Goal: Transaction & Acquisition: Purchase product/service

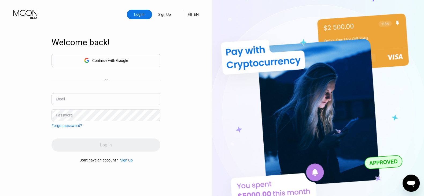
type input "[EMAIL_ADDRESS][DOMAIN_NAME]"
click at [120, 95] on input "[EMAIL_ADDRESS][DOMAIN_NAME]" at bounding box center [105, 99] width 109 height 12
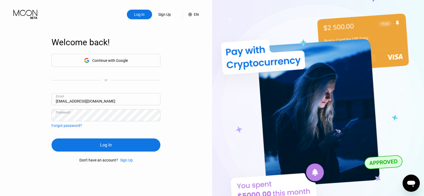
click at [71, 144] on div "Log In" at bounding box center [105, 145] width 109 height 13
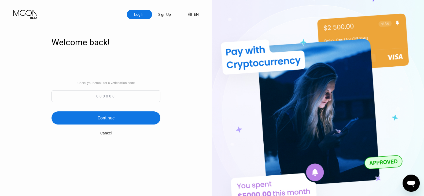
click at [125, 93] on input at bounding box center [105, 96] width 109 height 12
paste input "542243"
type input "542243"
click at [153, 121] on div "Continue" at bounding box center [105, 117] width 109 height 13
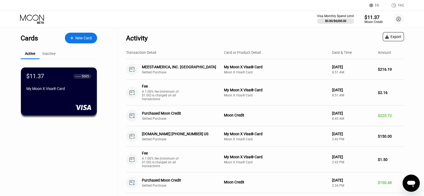
click at [372, 21] on div "Moon Credit" at bounding box center [373, 22] width 18 height 4
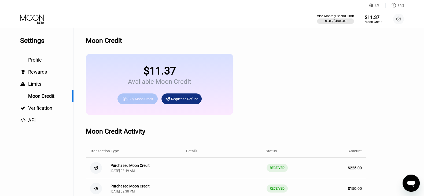
click at [143, 101] on div "Buy Moon Credit" at bounding box center [140, 99] width 25 height 5
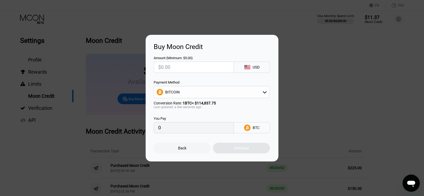
click at [214, 90] on div "BITCOIN" at bounding box center [212, 92] width 116 height 11
click at [196, 121] on div "USDT on TRON" at bounding box center [214, 119] width 101 height 4
type input "0.00"
click at [184, 67] on input "text" at bounding box center [193, 67] width 71 height 11
type input "$2"
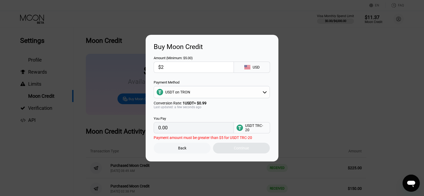
type input "2.02"
type input "$28"
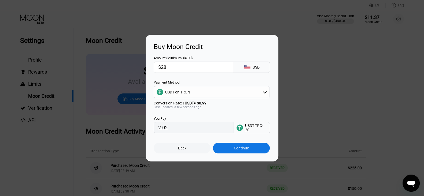
type input "28.28"
type input "$280"
type input "282.83"
type input "$28"
type input "28.28"
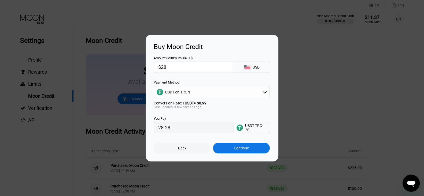
type input "$2"
type input "2.02"
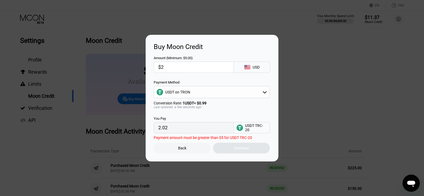
type input "$27"
type input "27.27"
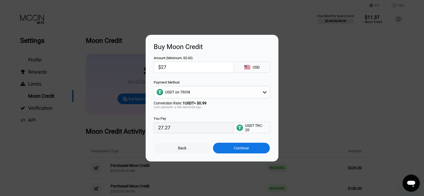
type input "$275"
type input "277.78"
type input "$275"
click at [236, 149] on div "Continue" at bounding box center [241, 148] width 15 height 4
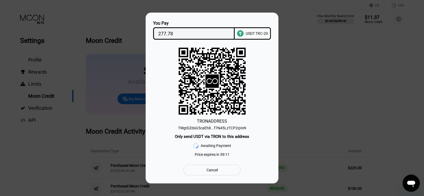
click at [219, 126] on div "TWgtDZdsG5caEh8...f7N45LzTCP2qVe9" at bounding box center [212, 128] width 68 height 4
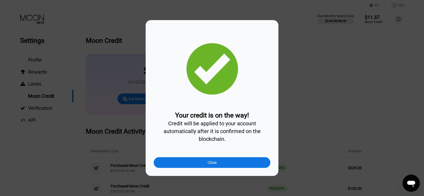
click at [218, 162] on div "Close" at bounding box center [212, 162] width 117 height 11
